Goal: Task Accomplishment & Management: Manage account settings

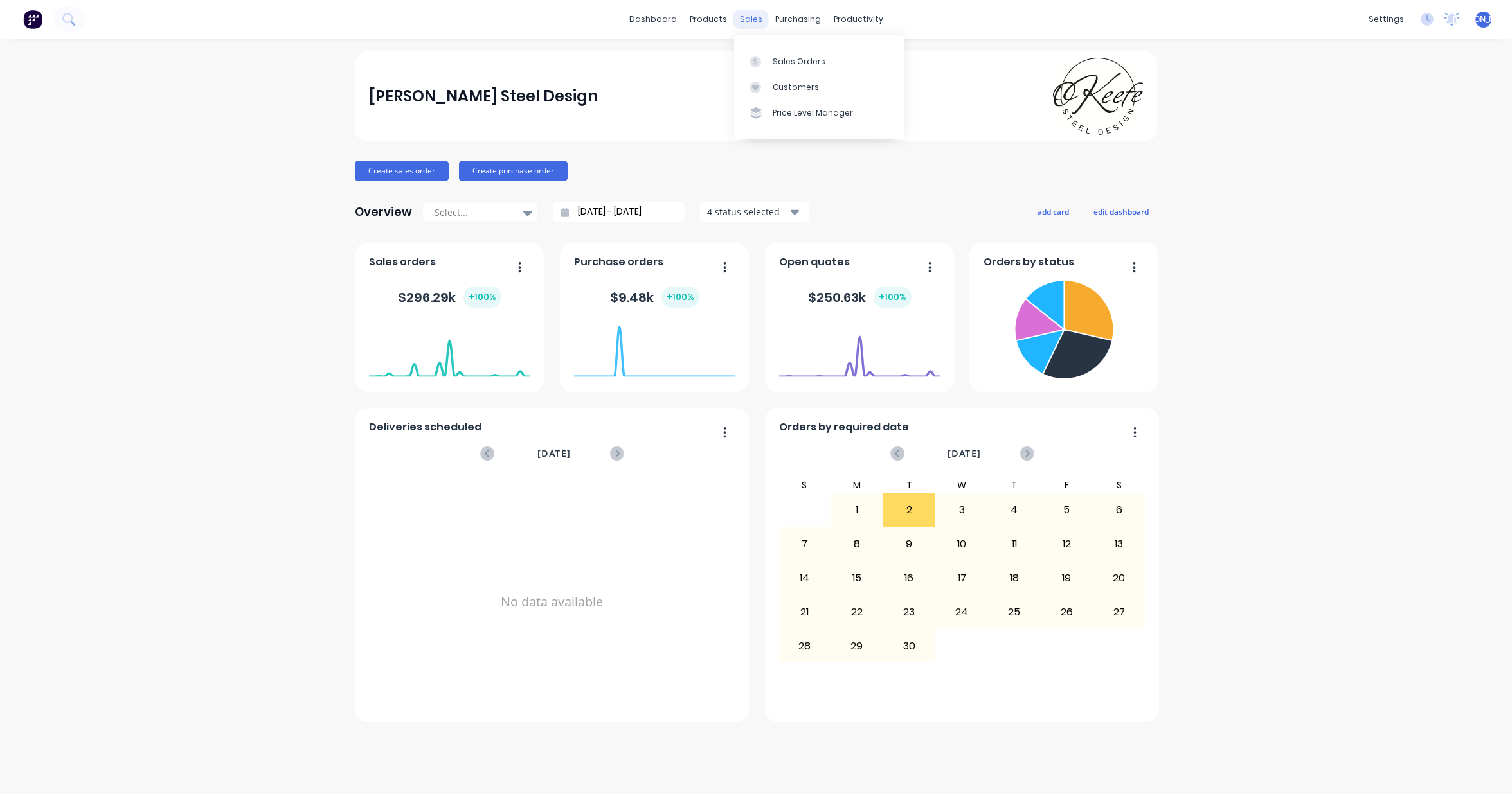
click at [751, 19] on div "sales" at bounding box center [751, 19] width 36 height 19
click at [804, 65] on div "Sales Orders" at bounding box center [799, 62] width 53 height 12
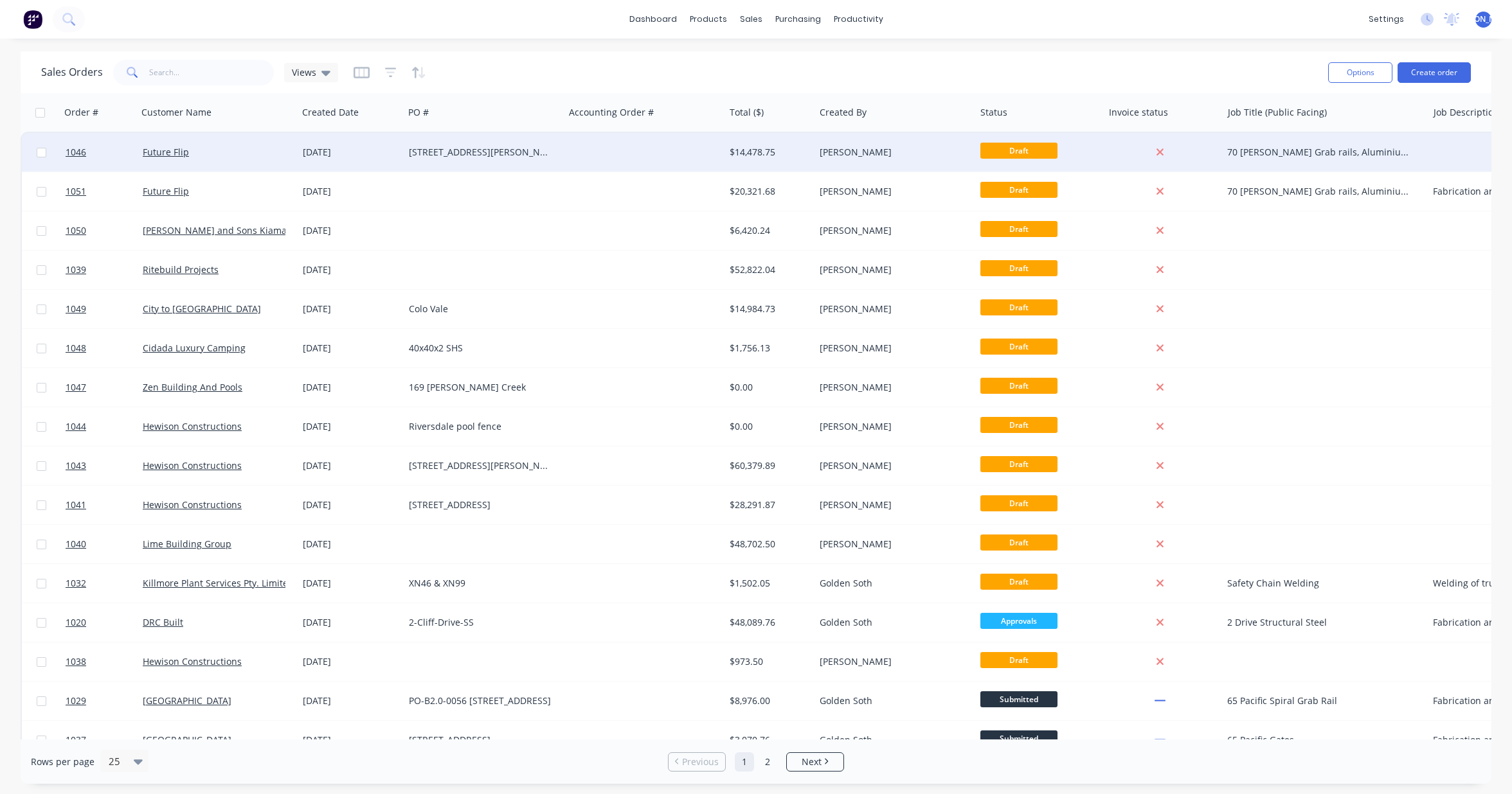
click at [449, 161] on div "[STREET_ADDRESS][PERSON_NAME]" at bounding box center [484, 152] width 161 height 39
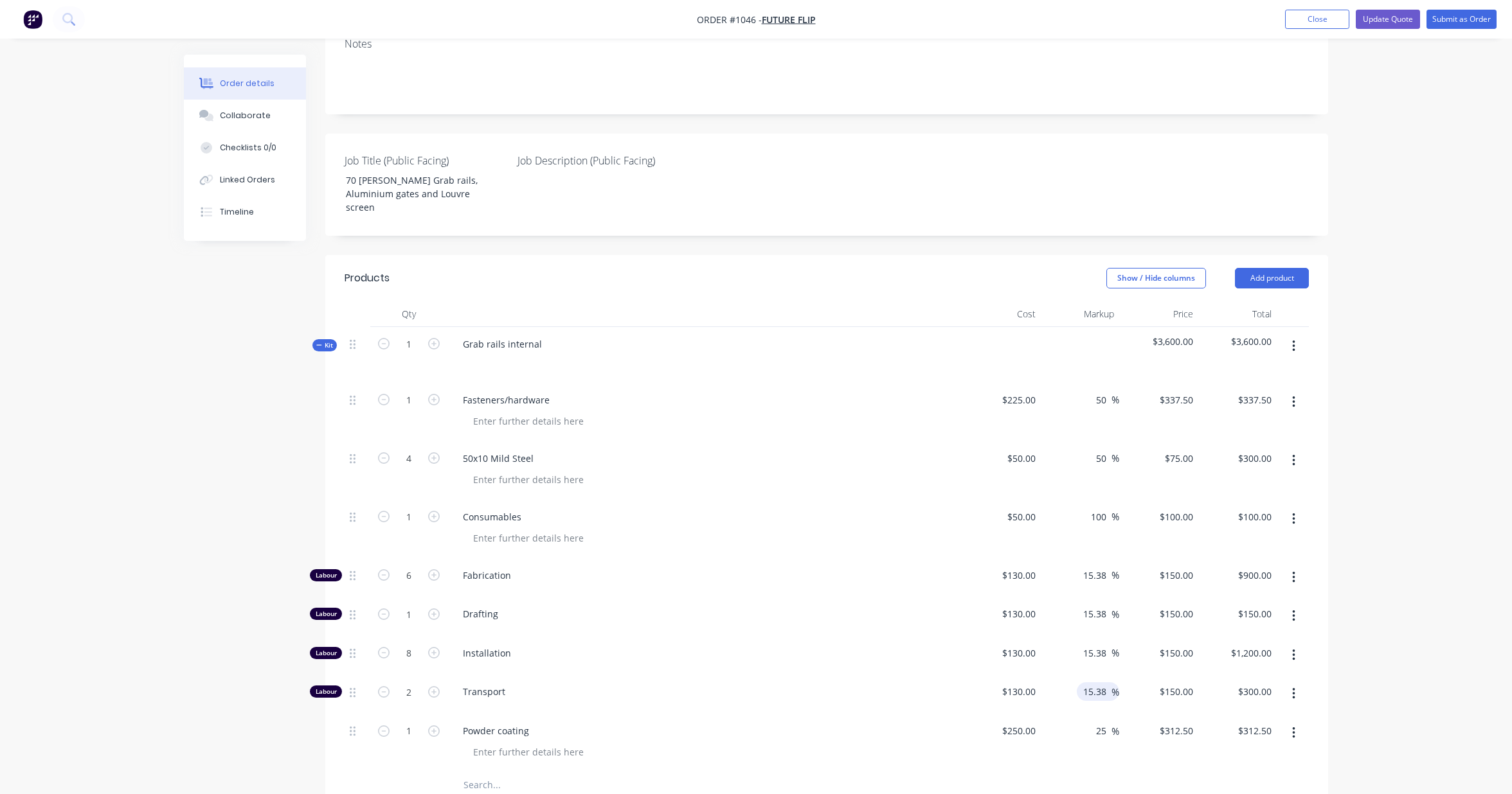
scroll to position [375, 0]
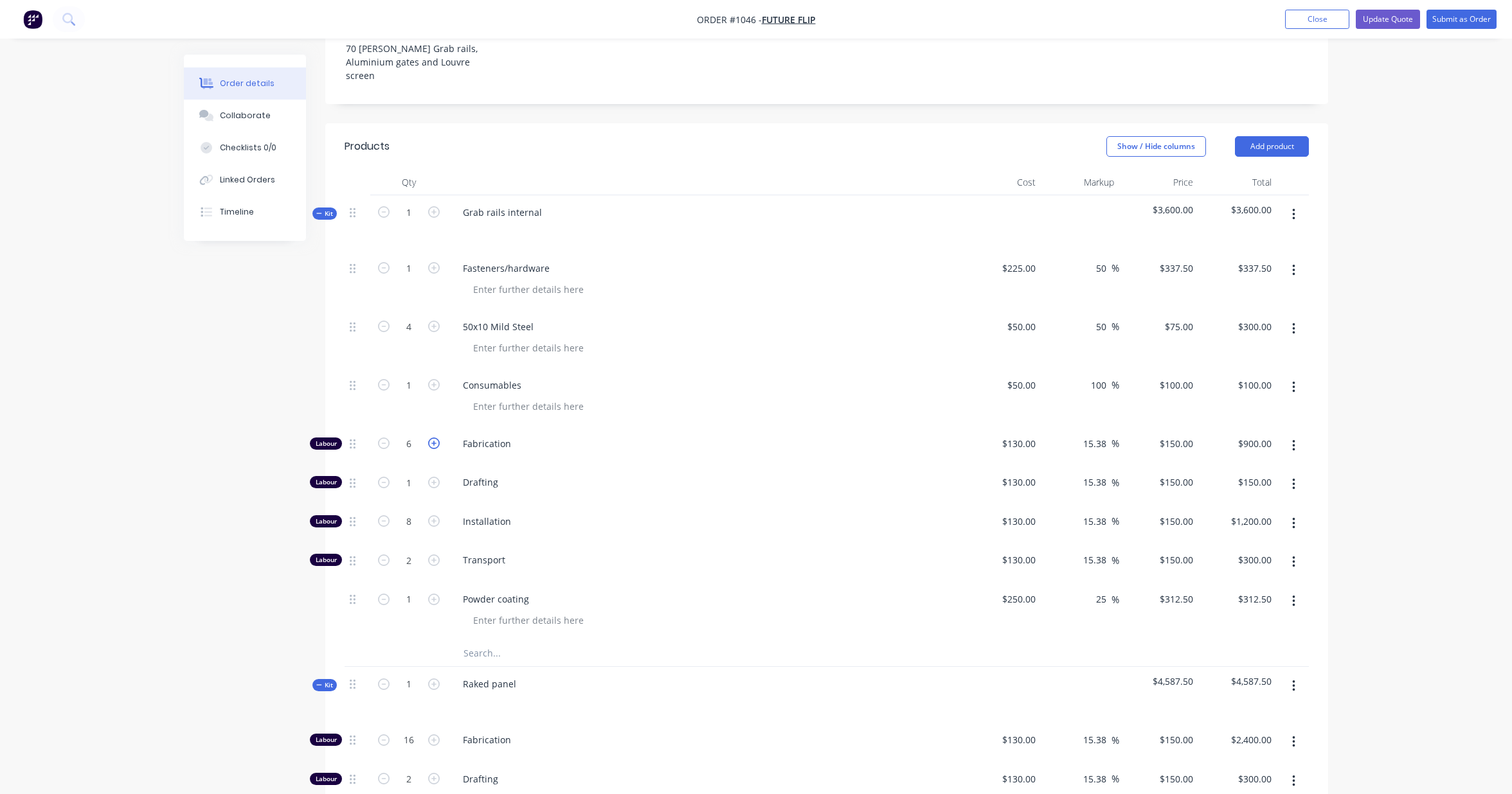
click at [434, 438] on icon "button" at bounding box center [434, 443] width 12 height 12
type input "7"
type input "$1,050.00"
click at [434, 438] on icon "button" at bounding box center [434, 443] width 12 height 12
type input "8"
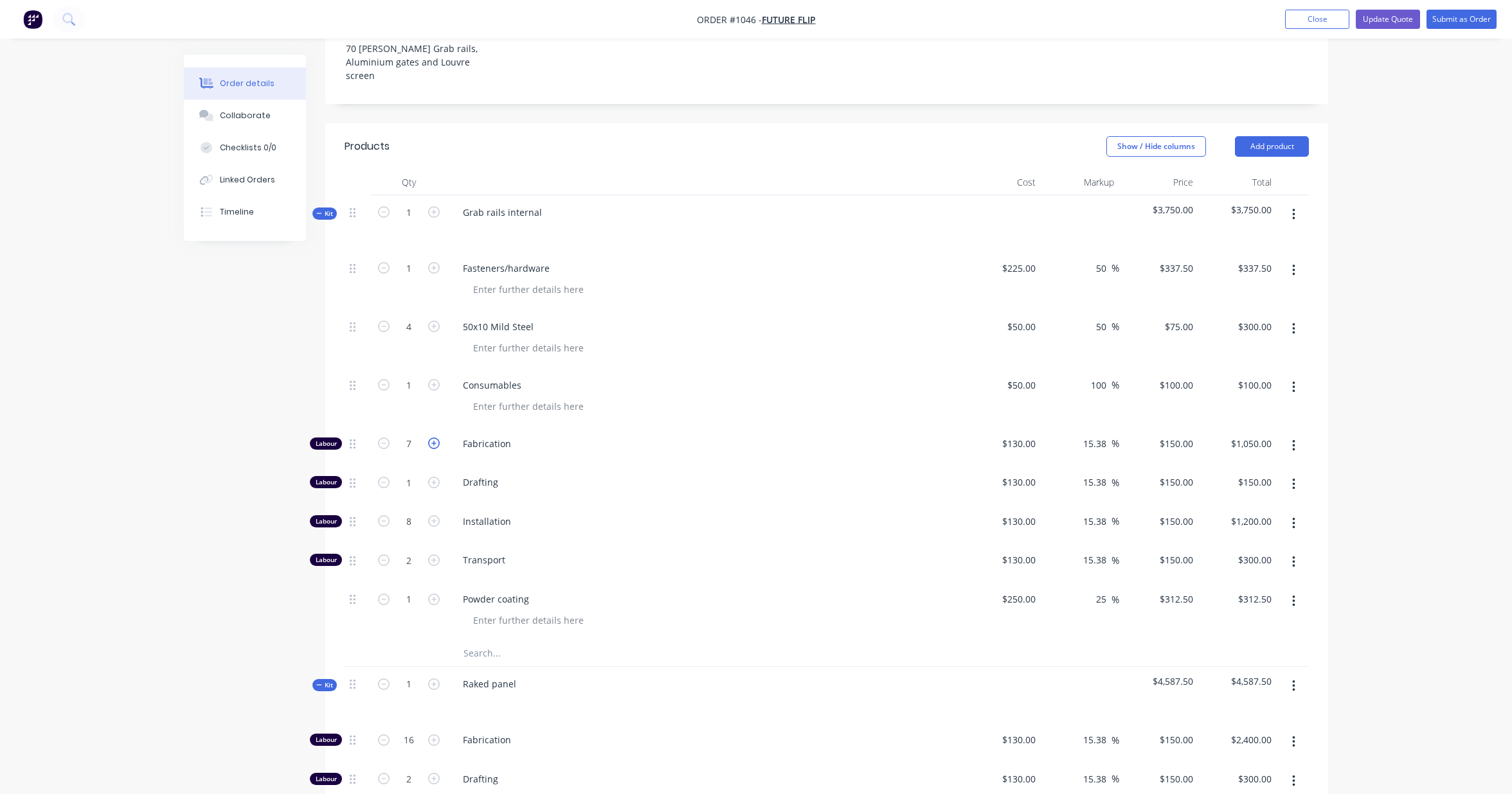
type input "$1,200.00"
click at [434, 438] on icon "button" at bounding box center [434, 443] width 12 height 12
type input "9"
type input "$1,350.00"
click at [434, 438] on icon "button" at bounding box center [434, 443] width 12 height 12
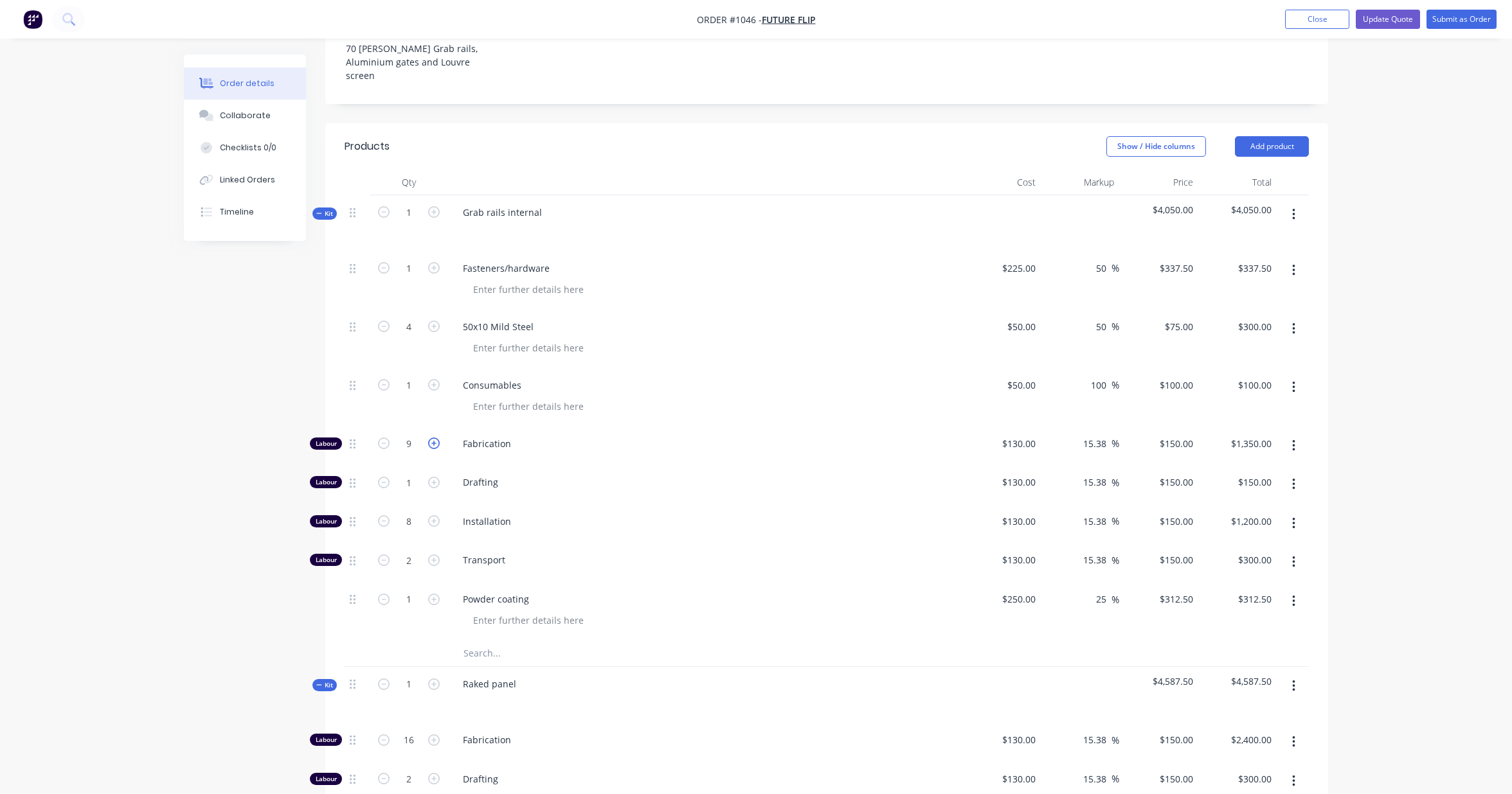
type input "10"
type input "$1,500.00"
click at [434, 438] on icon "button" at bounding box center [434, 443] width 12 height 12
type input "11"
type input "$1,650.00"
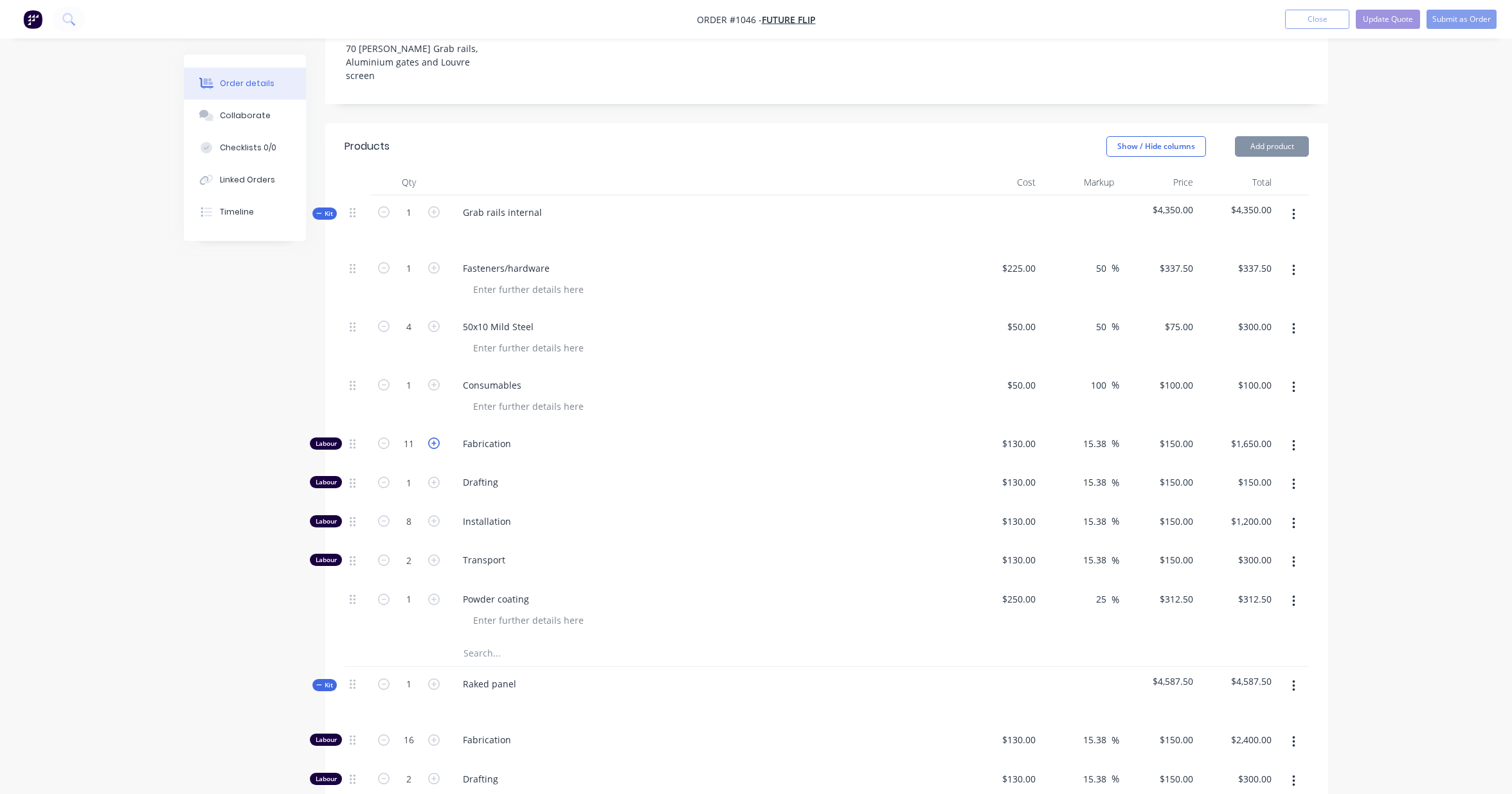
click at [434, 438] on icon "button" at bounding box center [434, 443] width 12 height 12
type input "12"
type input "$1,800.00"
click at [1391, 25] on button "Update Quote" at bounding box center [1388, 19] width 65 height 19
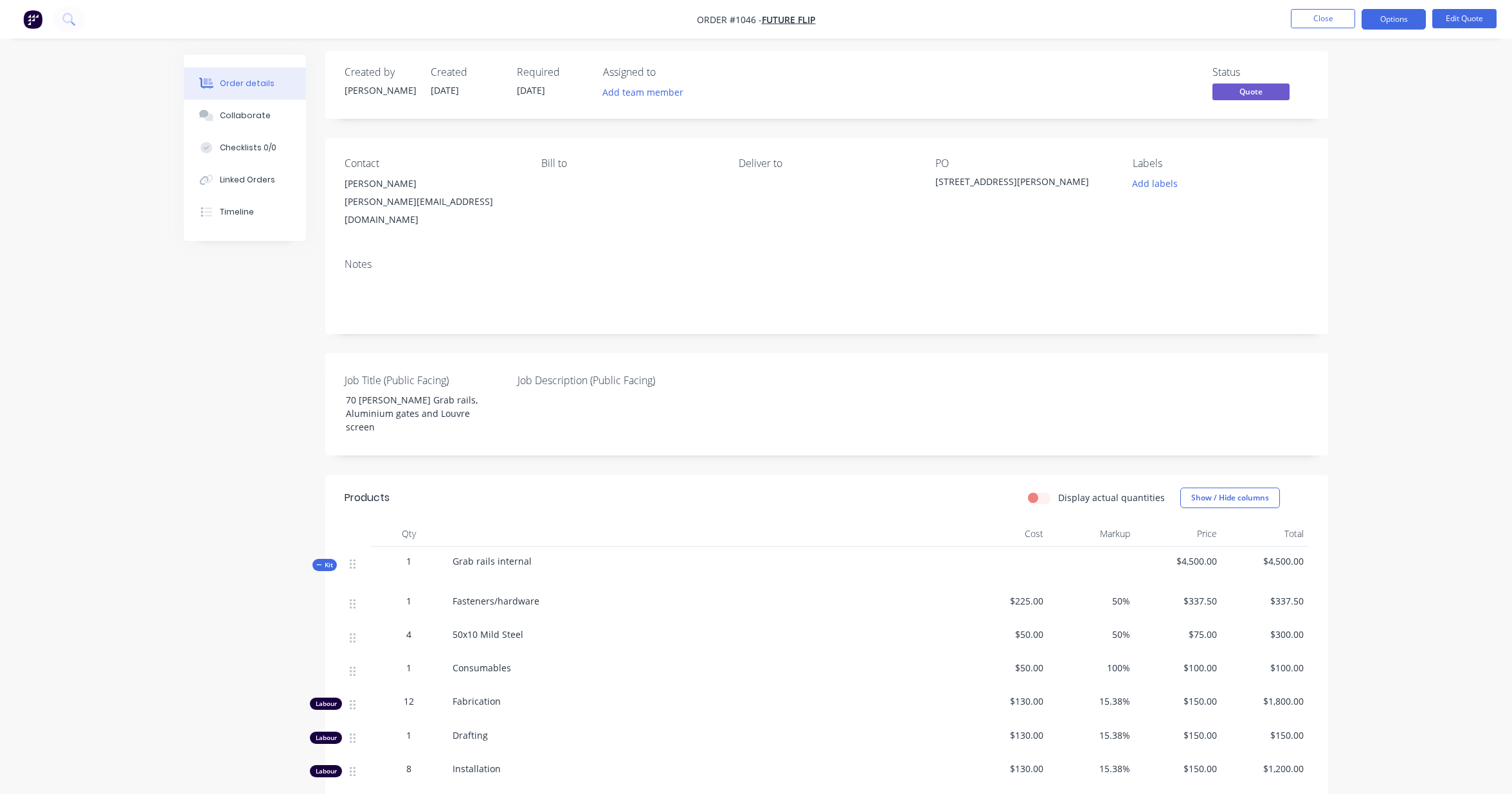
scroll to position [0, 0]
